Goal: Transaction & Acquisition: Download file/media

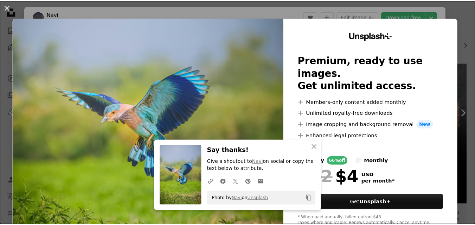
scroll to position [0, 106]
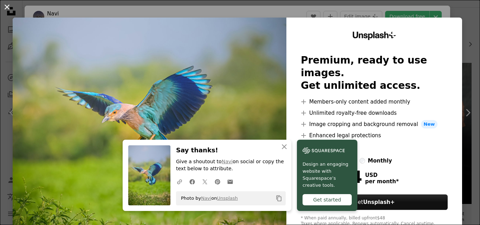
click at [9, 3] on button "An X shape" at bounding box center [7, 7] width 8 height 8
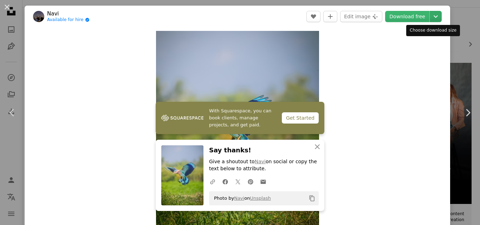
click at [431, 15] on icon "Chevron down" at bounding box center [436, 16] width 11 height 8
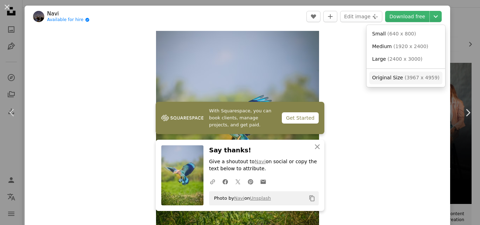
click at [408, 78] on span "( 3967 x 4959 )" at bounding box center [422, 78] width 35 height 6
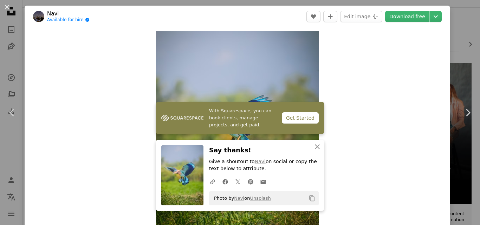
click at [408, 78] on div "Zoom in" at bounding box center [238, 132] width 426 height 211
click at [9, 9] on button "An X shape" at bounding box center [7, 7] width 8 height 8
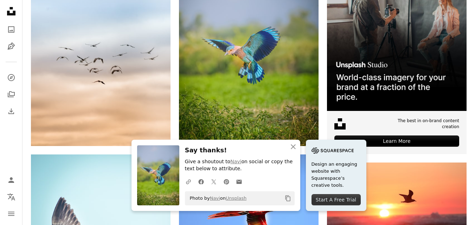
scroll to position [208, 0]
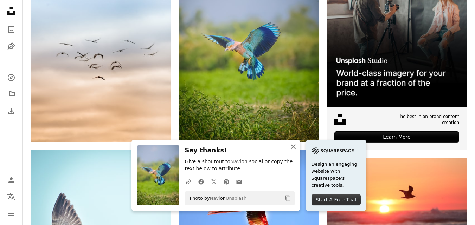
click at [298, 145] on icon "An X shape" at bounding box center [293, 147] width 8 height 8
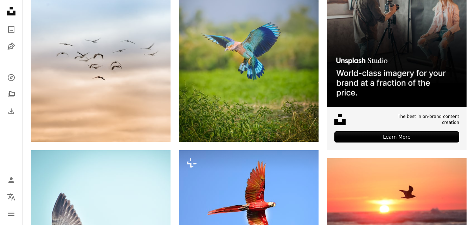
scroll to position [11, 0]
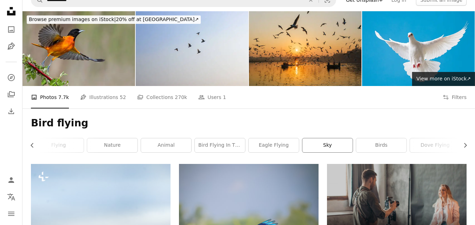
click at [316, 139] on link "sky" at bounding box center [328, 146] width 50 height 14
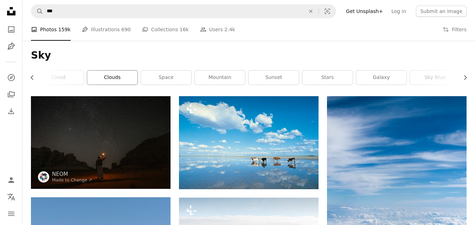
click at [99, 76] on link "clouds" at bounding box center [112, 78] width 50 height 14
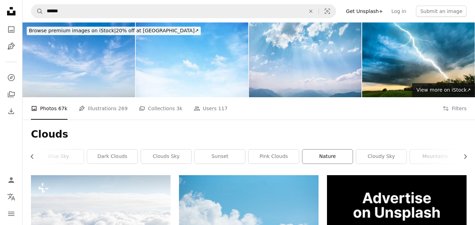
click at [322, 150] on link "nature" at bounding box center [328, 157] width 50 height 14
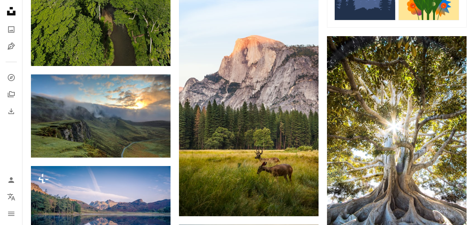
scroll to position [333, 0]
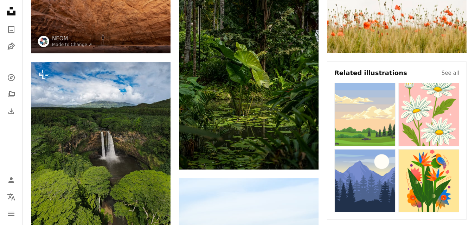
scroll to position [3, 0]
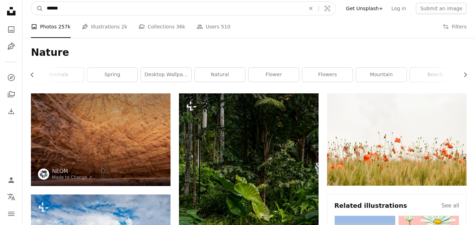
click at [123, 8] on input "******" at bounding box center [173, 8] width 260 height 13
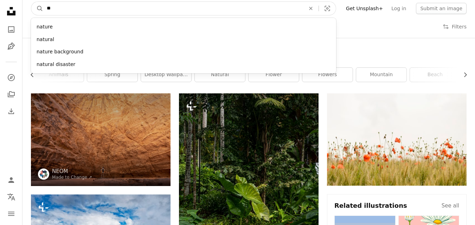
type input "*"
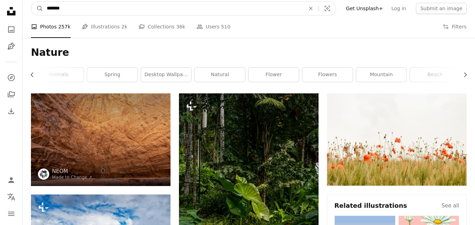
click at [48, 7] on input "*******" at bounding box center [173, 8] width 260 height 13
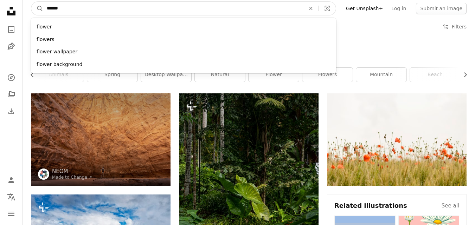
type input "******"
click at [31, 2] on button "A magnifying glass" at bounding box center [37, 8] width 12 height 13
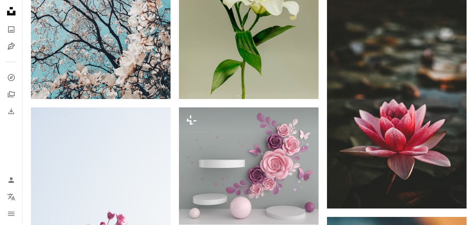
scroll to position [502, 0]
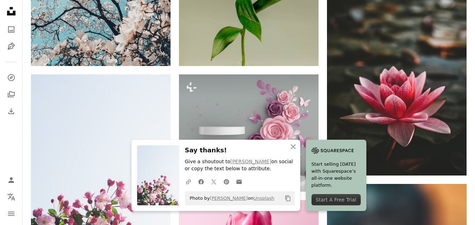
click at [298, 151] on icon "An X shape" at bounding box center [293, 147] width 8 height 8
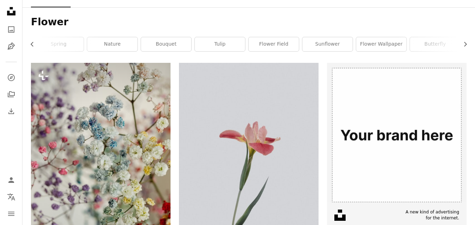
scroll to position [131, 0]
